Goal: Task Accomplishment & Management: Complete application form

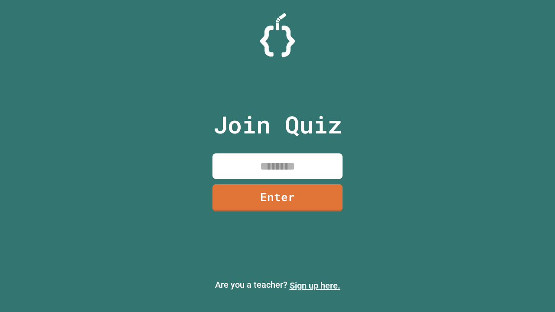
click at [315, 286] on link "Sign up here." at bounding box center [315, 286] width 51 height 10
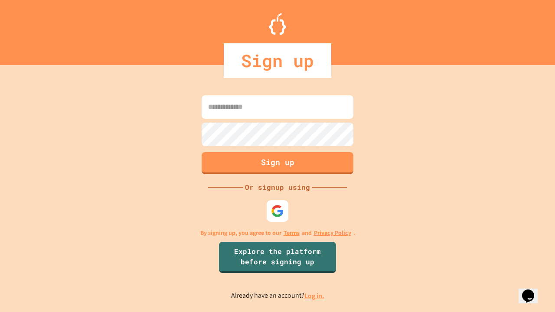
click at [315, 296] on link "Log in." at bounding box center [314, 295] width 20 height 9
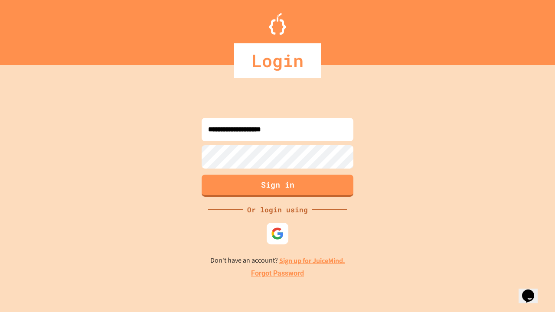
type input "**********"
